Goal: Information Seeking & Learning: Find specific fact

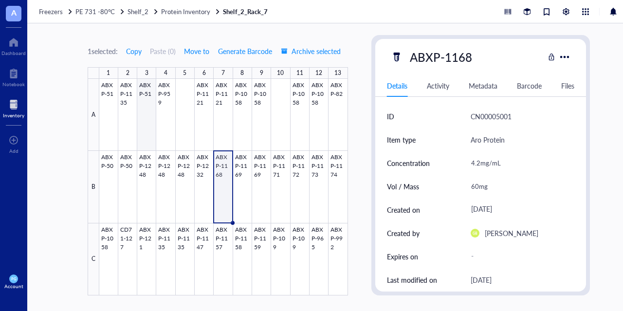
scroll to position [97, 0]
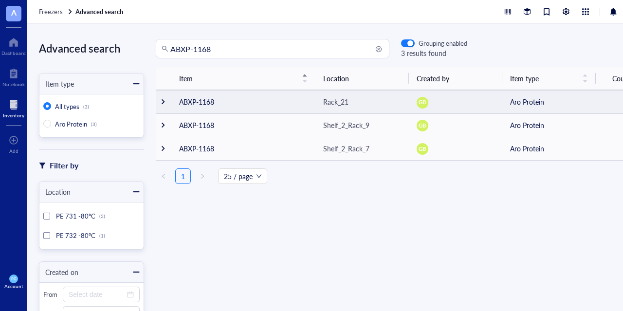
click at [203, 108] on td "ABXP-1168" at bounding box center [243, 101] width 144 height 23
